Goal: Task Accomplishment & Management: Manage account settings

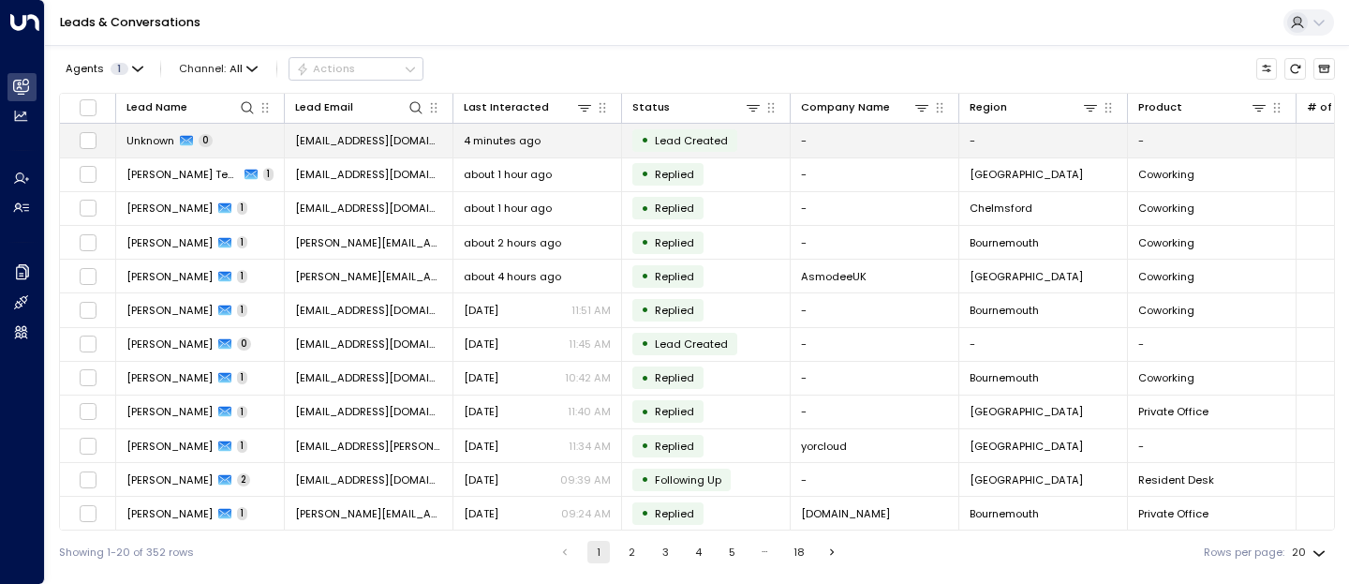
click at [127, 144] on span "Unknown" at bounding box center [150, 140] width 48 height 15
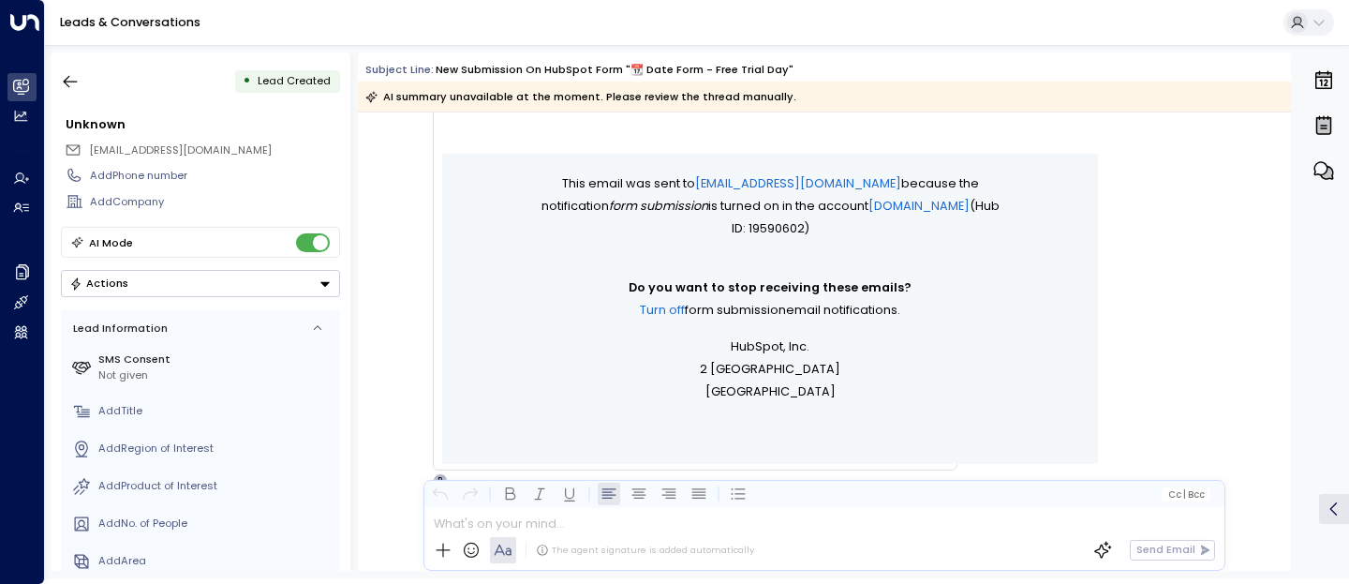
scroll to position [1173, 0]
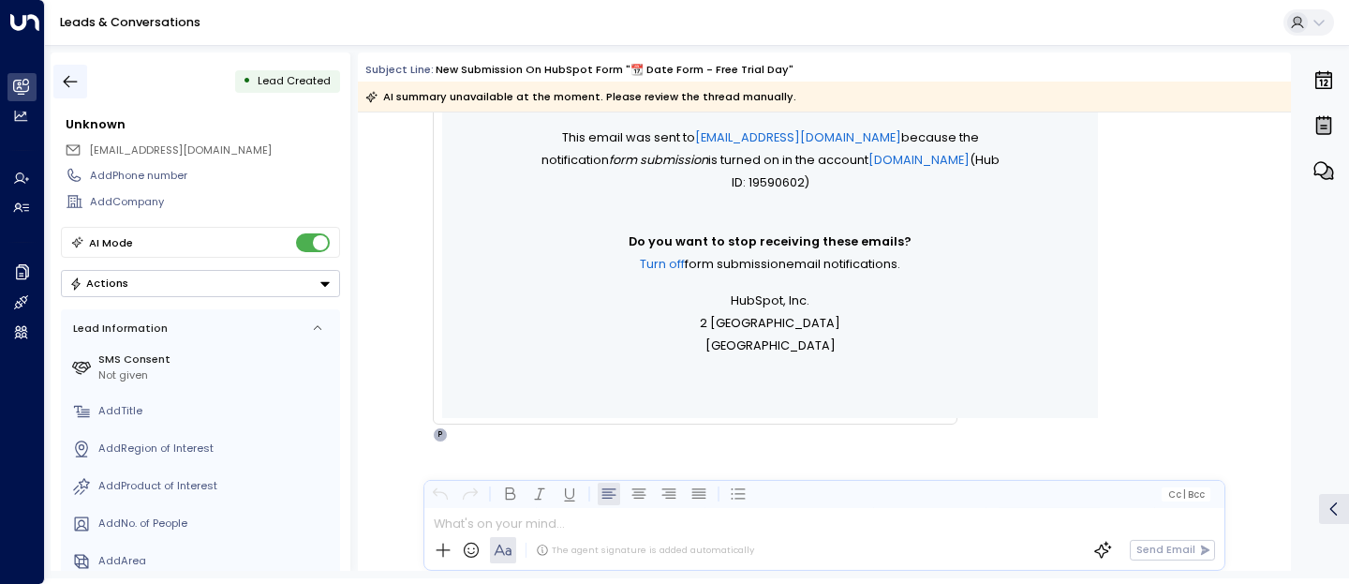
click at [64, 76] on icon "button" at bounding box center [70, 81] width 19 height 19
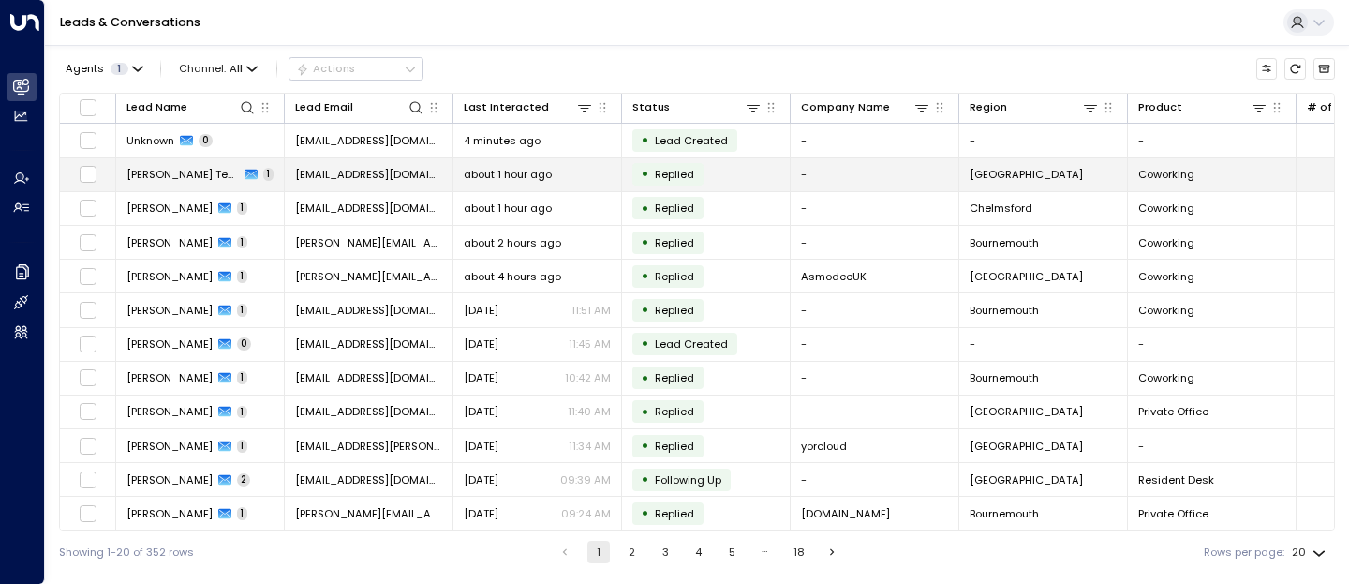
click at [318, 174] on span "[EMAIL_ADDRESS][DOMAIN_NAME]" at bounding box center [368, 174] width 147 height 15
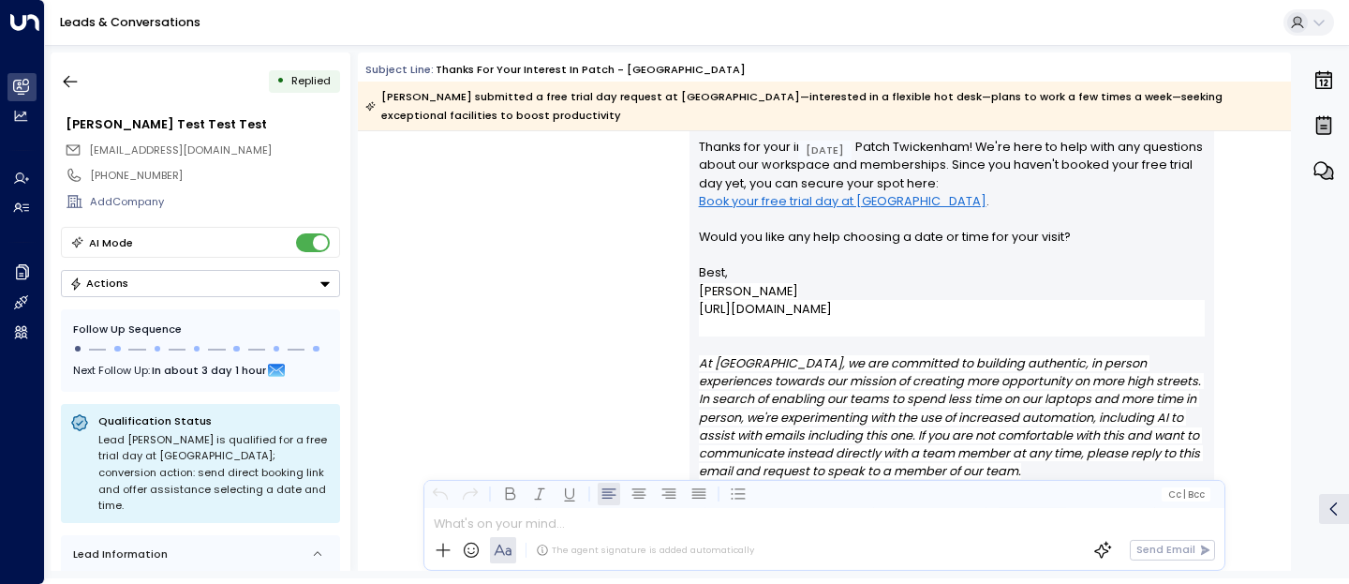
scroll to position [1793, 0]
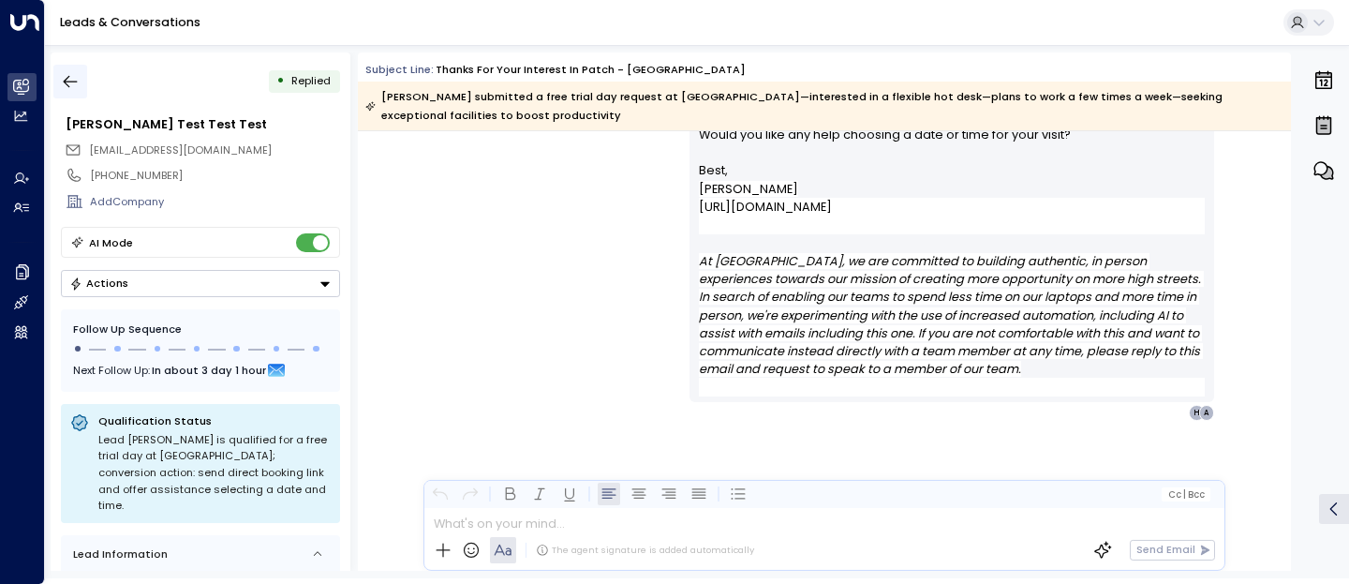
click at [65, 90] on icon "button" at bounding box center [70, 81] width 19 height 19
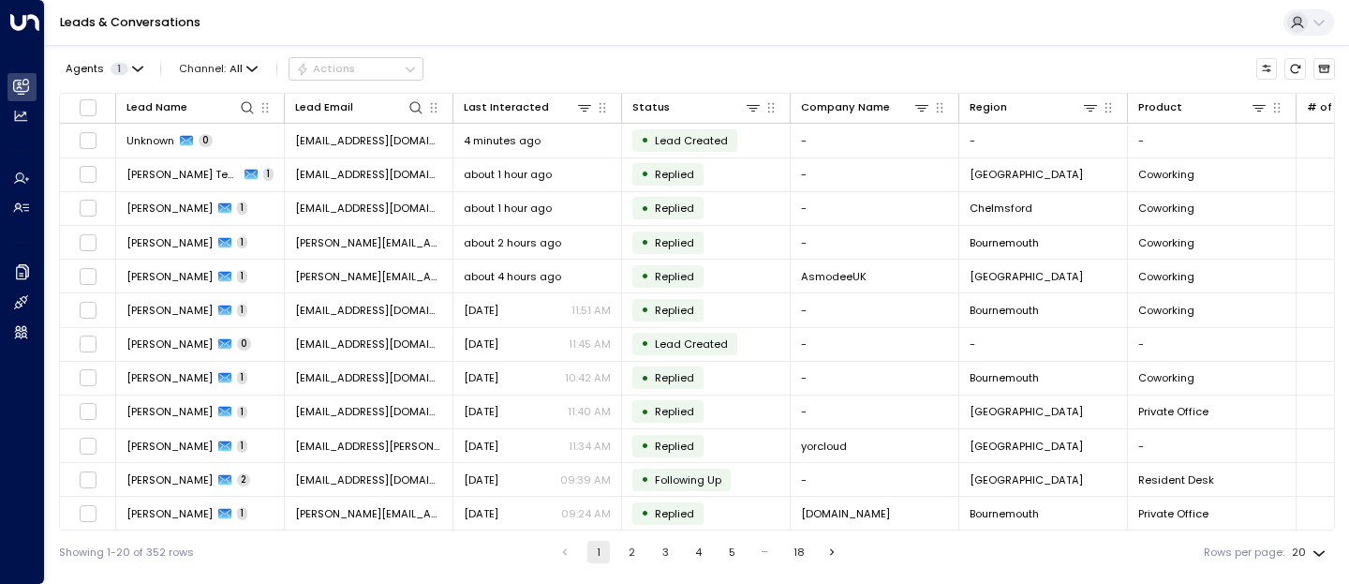
click at [284, 24] on div "Leads & Conversations" at bounding box center [697, 23] width 1304 height 46
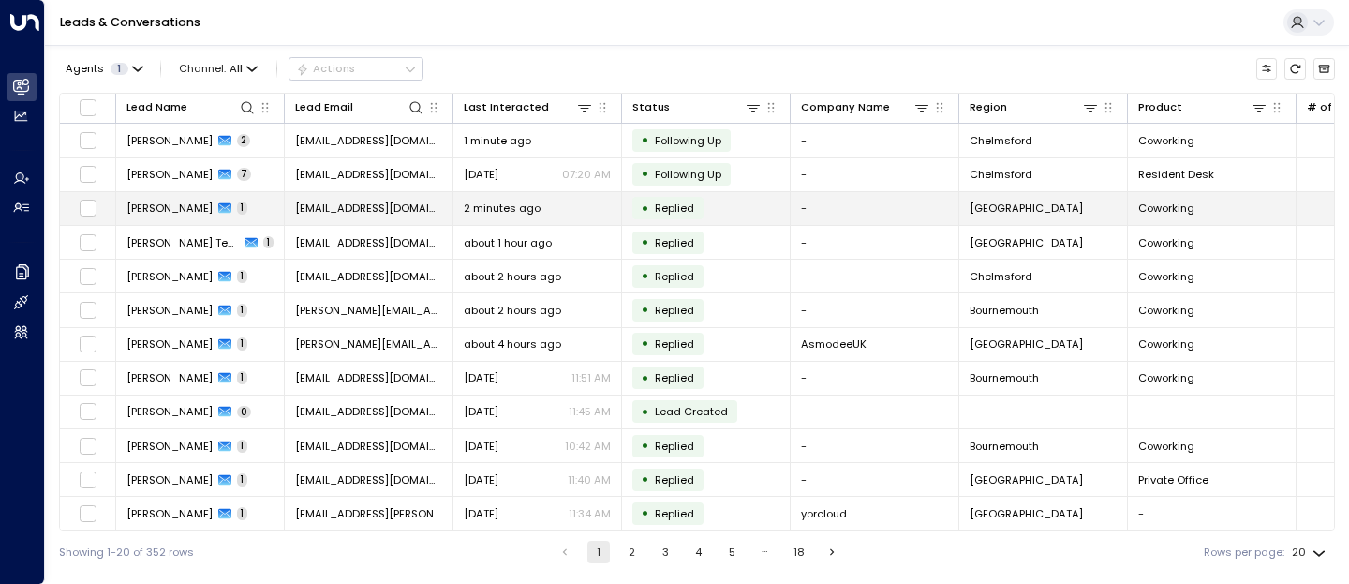
click at [165, 219] on td "[PERSON_NAME] 1" at bounding box center [200, 208] width 169 height 33
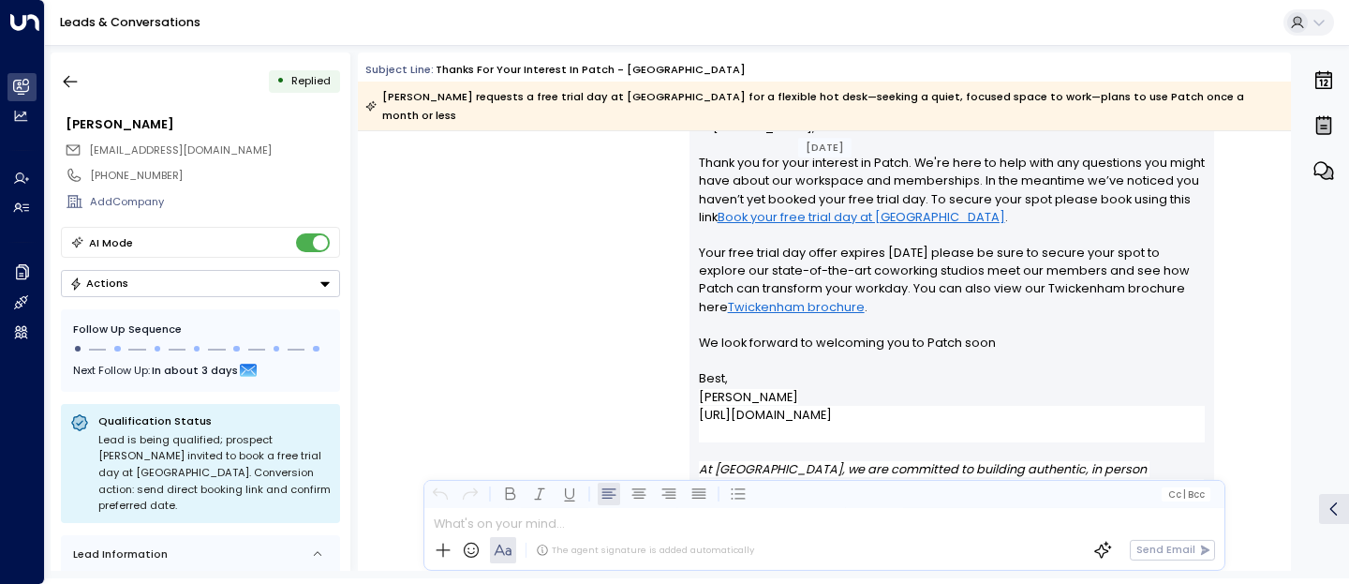
scroll to position [1539, 0]
